Goal: Transaction & Acquisition: Purchase product/service

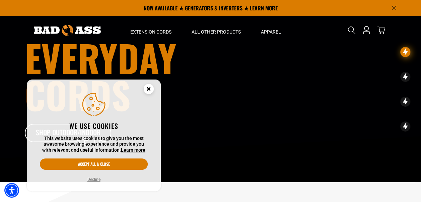
click at [153, 87] on circle "Close this option" at bounding box center [149, 89] width 10 height 10
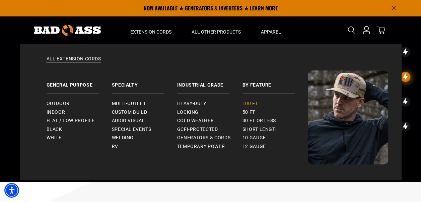
click at [251, 104] on span "100 ft" at bounding box center [250, 103] width 16 height 6
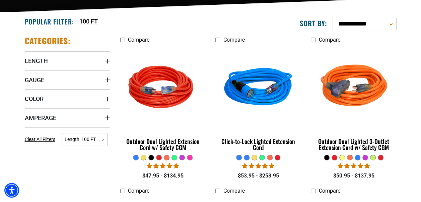
scroll to position [158, 0]
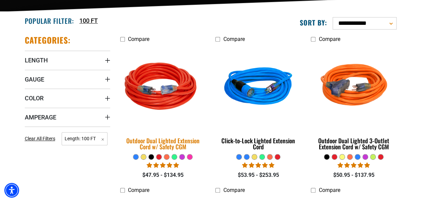
click at [163, 143] on div "Outdoor Dual Lighted Extension Cord w/ Safety CGM" at bounding box center [162, 143] width 85 height 12
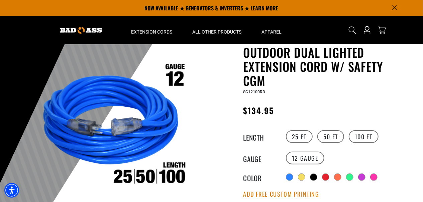
scroll to position [27, 0]
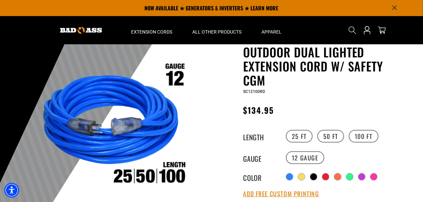
click at [304, 177] on div at bounding box center [302, 176] width 7 height 7
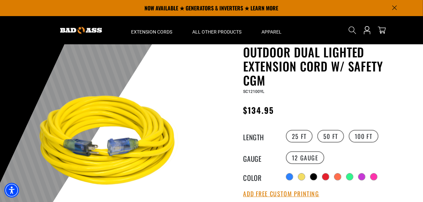
click at [315, 176] on div at bounding box center [314, 176] width 7 height 7
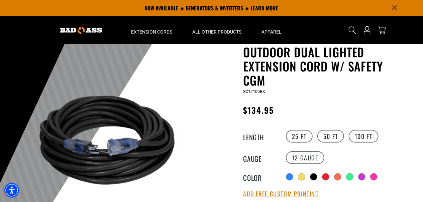
click at [352, 176] on div at bounding box center [350, 176] width 7 height 7
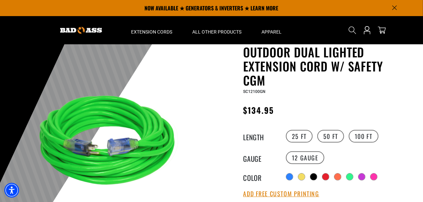
click at [366, 176] on div at bounding box center [362, 176] width 7 height 7
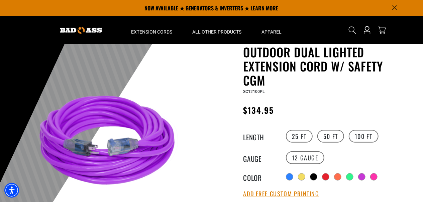
click at [376, 175] on div at bounding box center [374, 176] width 7 height 7
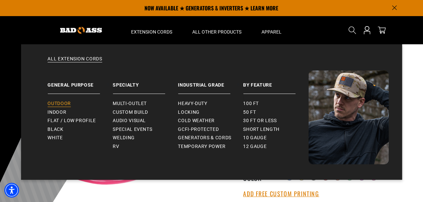
click at [66, 102] on span "Outdoor" at bounding box center [59, 103] width 23 height 6
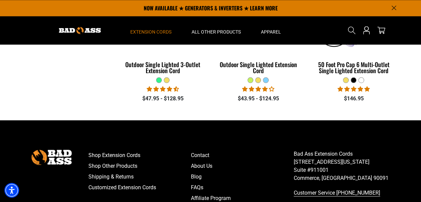
scroll to position [242, 0]
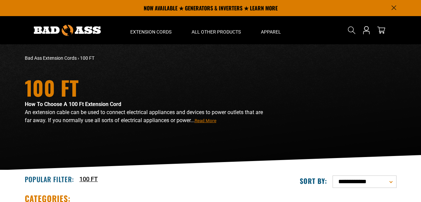
scroll to position [158, 0]
